Goal: Task Accomplishment & Management: Manage account settings

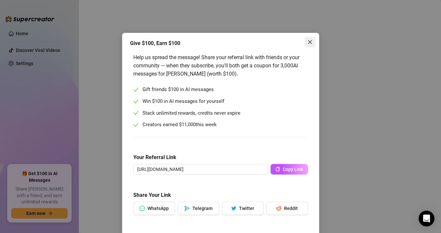
click at [306, 44] on span "Close" at bounding box center [309, 41] width 10 height 5
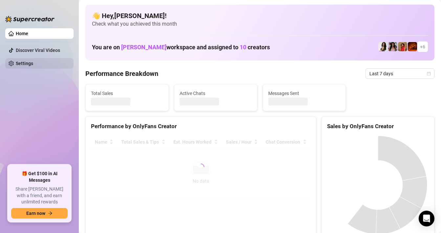
click at [33, 65] on link "Settings" at bounding box center [24, 63] width 17 height 5
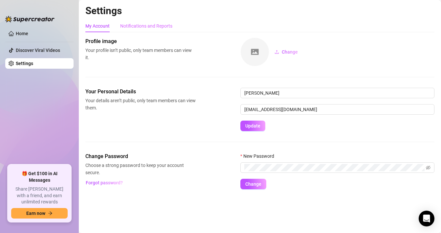
click at [143, 30] on div "Notifications and Reports" at bounding box center [146, 26] width 52 height 12
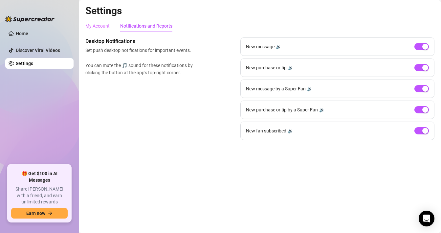
click at [106, 31] on div "My Account" at bounding box center [97, 26] width 24 height 12
